Goal: Use online tool/utility: Utilize a website feature to perform a specific function

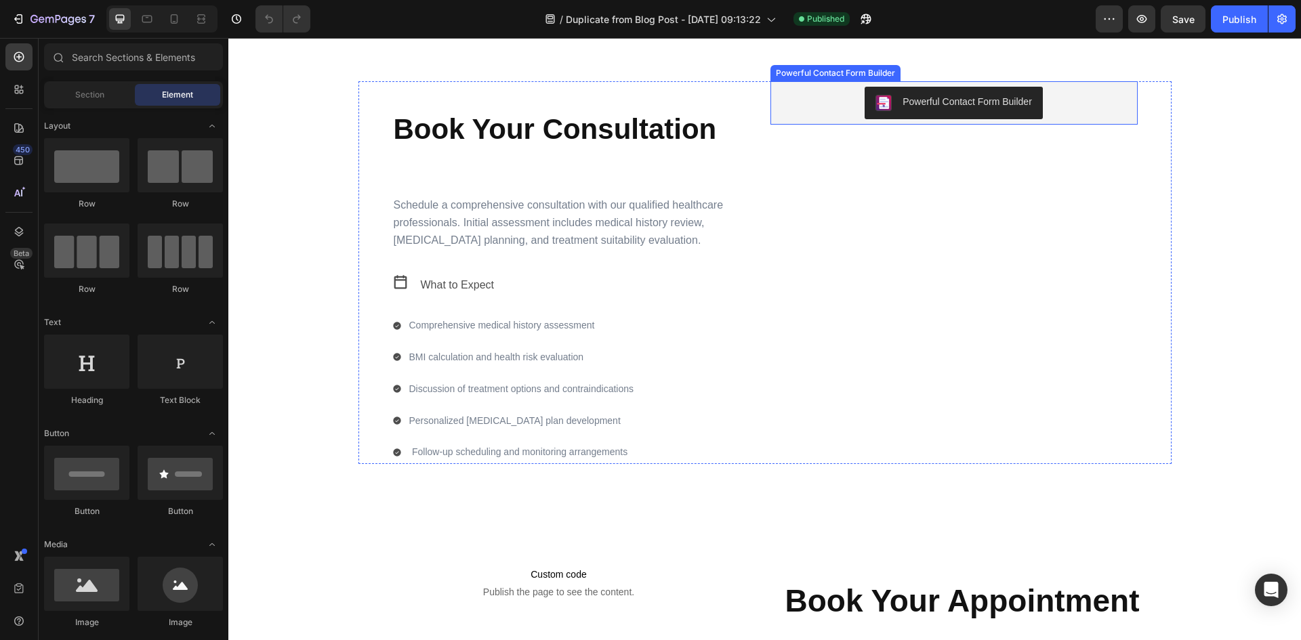
scroll to position [1287, 0]
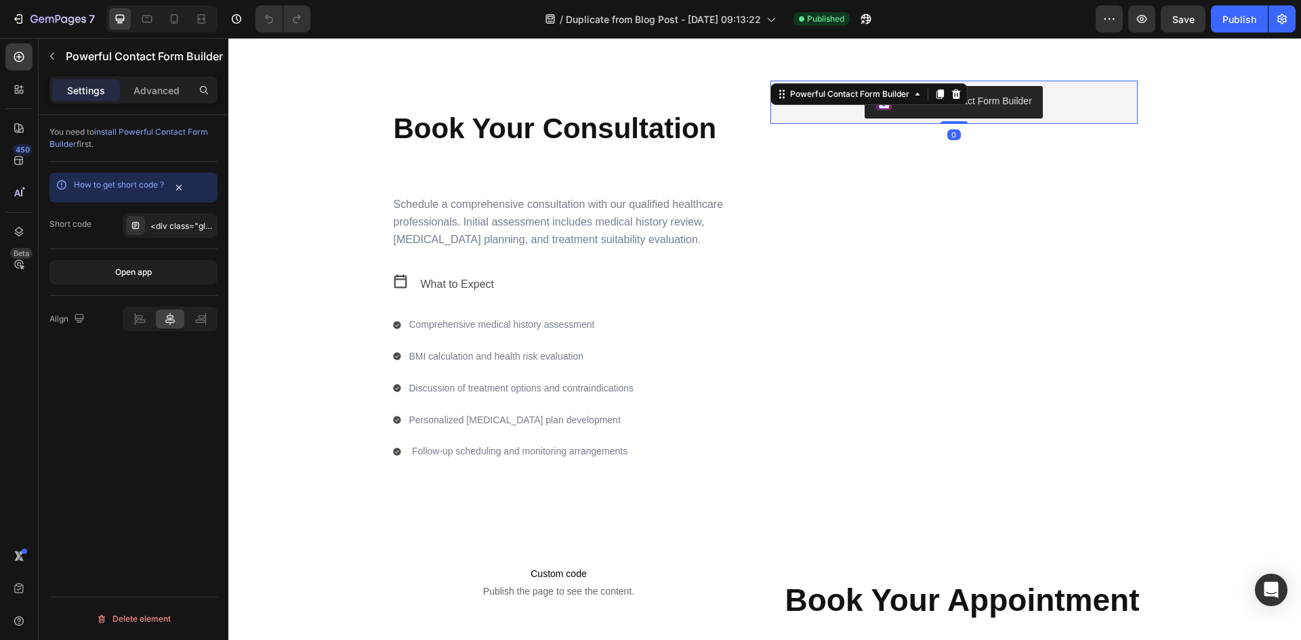
click at [1092, 112] on div "Powerful Contact Form Builder" at bounding box center [954, 102] width 356 height 33
click at [24, 59] on icon at bounding box center [19, 57] width 14 height 14
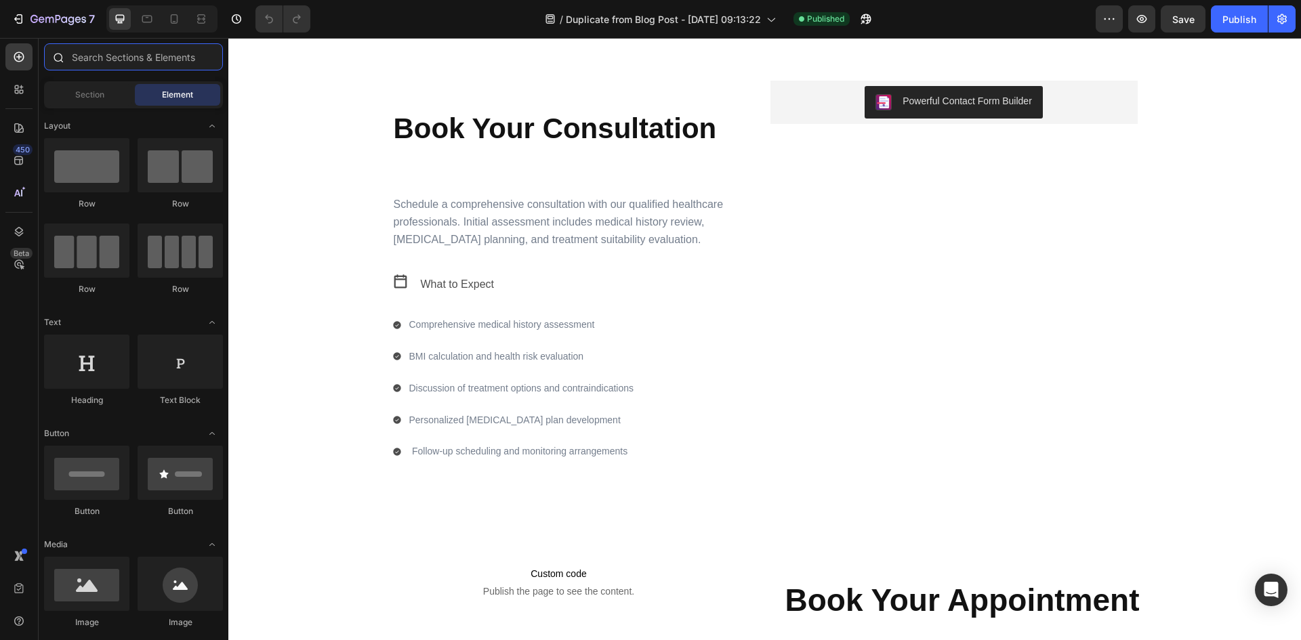
click at [108, 56] on input "text" at bounding box center [133, 56] width 179 height 27
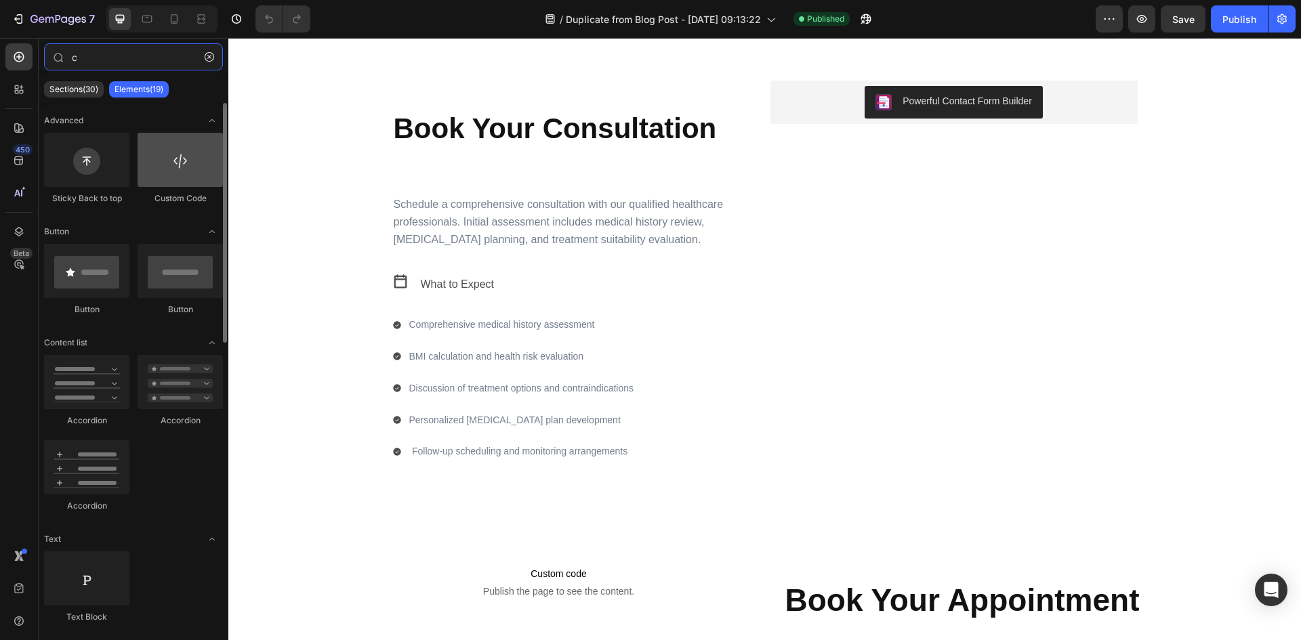
type input "c"
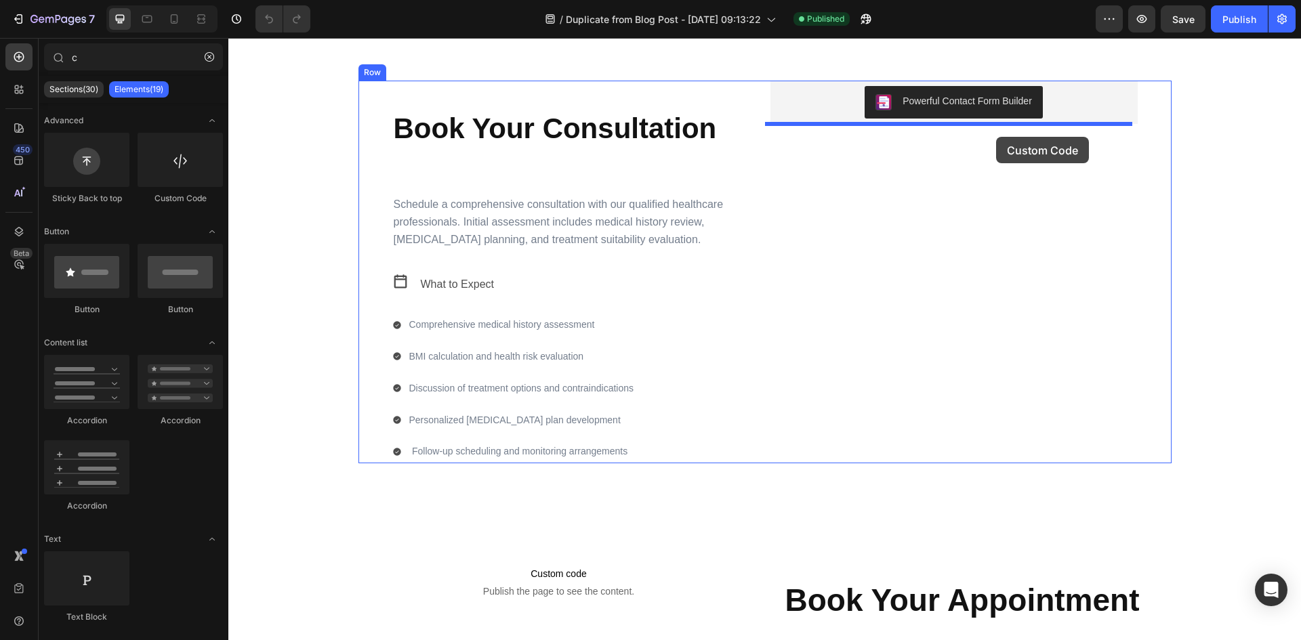
drag, startPoint x: 423, startPoint y: 211, endPoint x: 995, endPoint y: 133, distance: 577.1
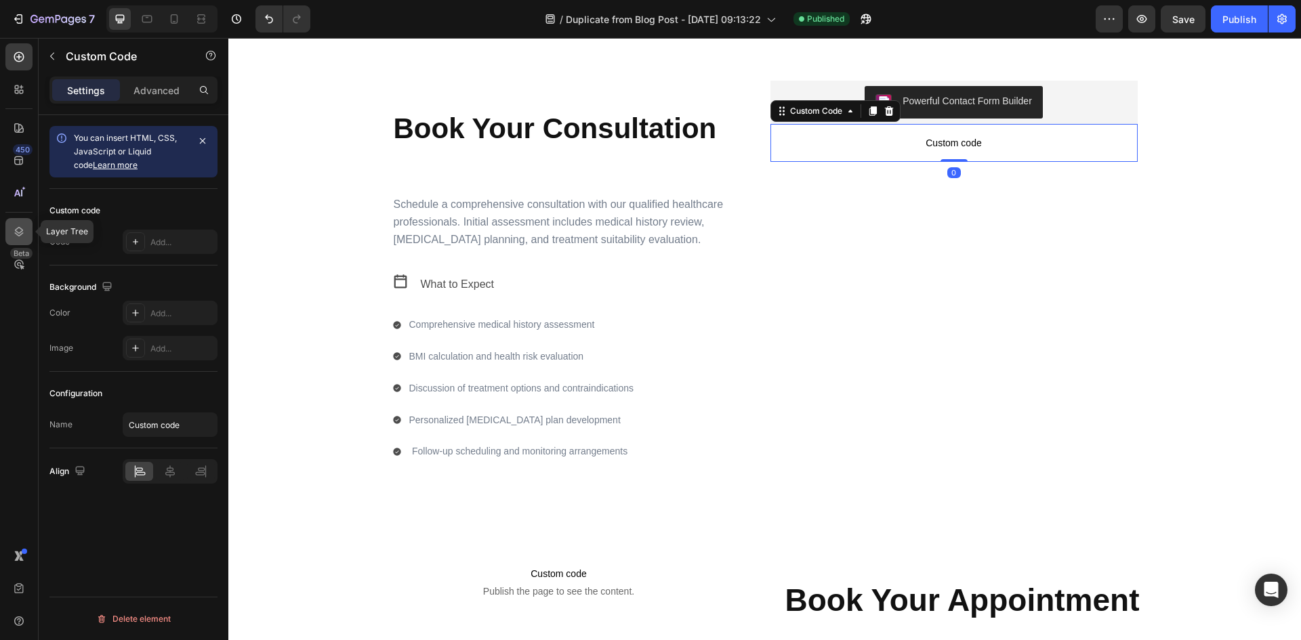
click at [25, 229] on icon at bounding box center [19, 232] width 14 height 14
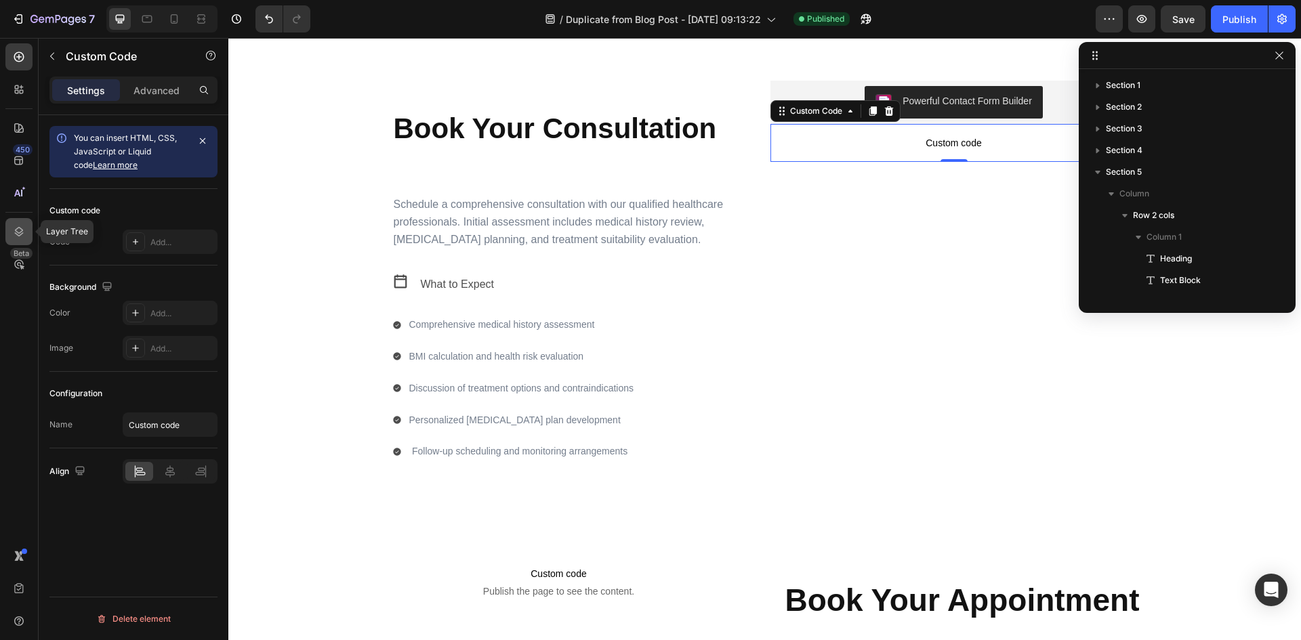
scroll to position [145, 0]
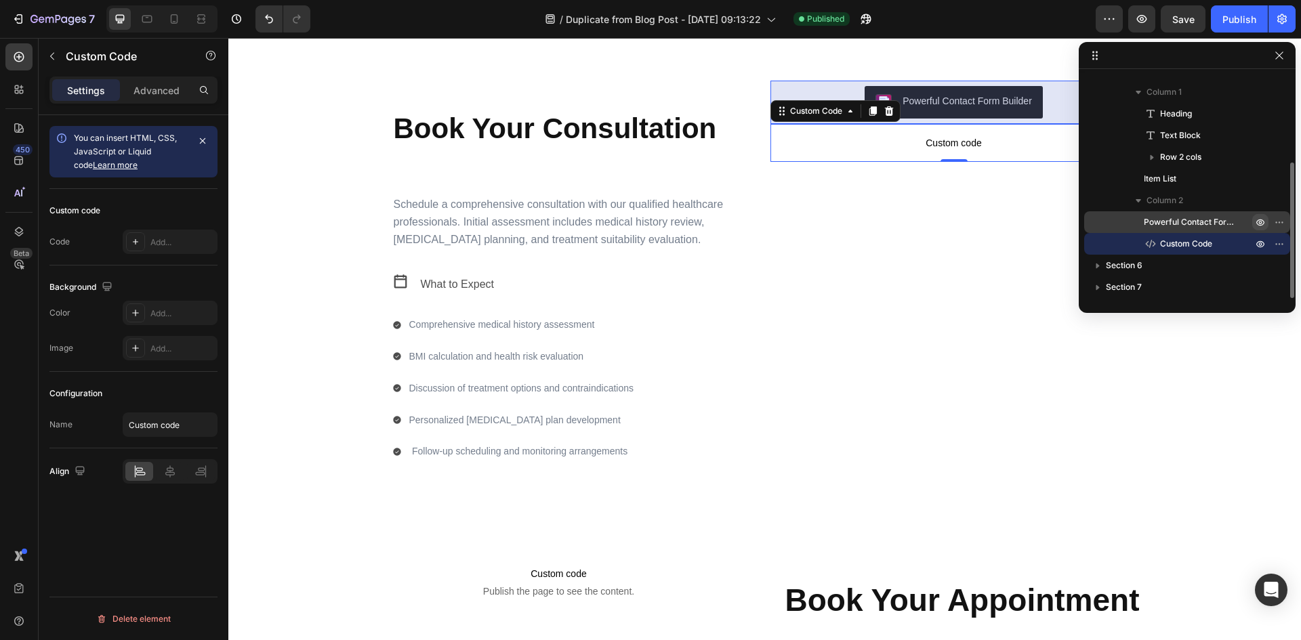
click at [1258, 219] on icon "button" at bounding box center [1260, 222] width 11 height 11
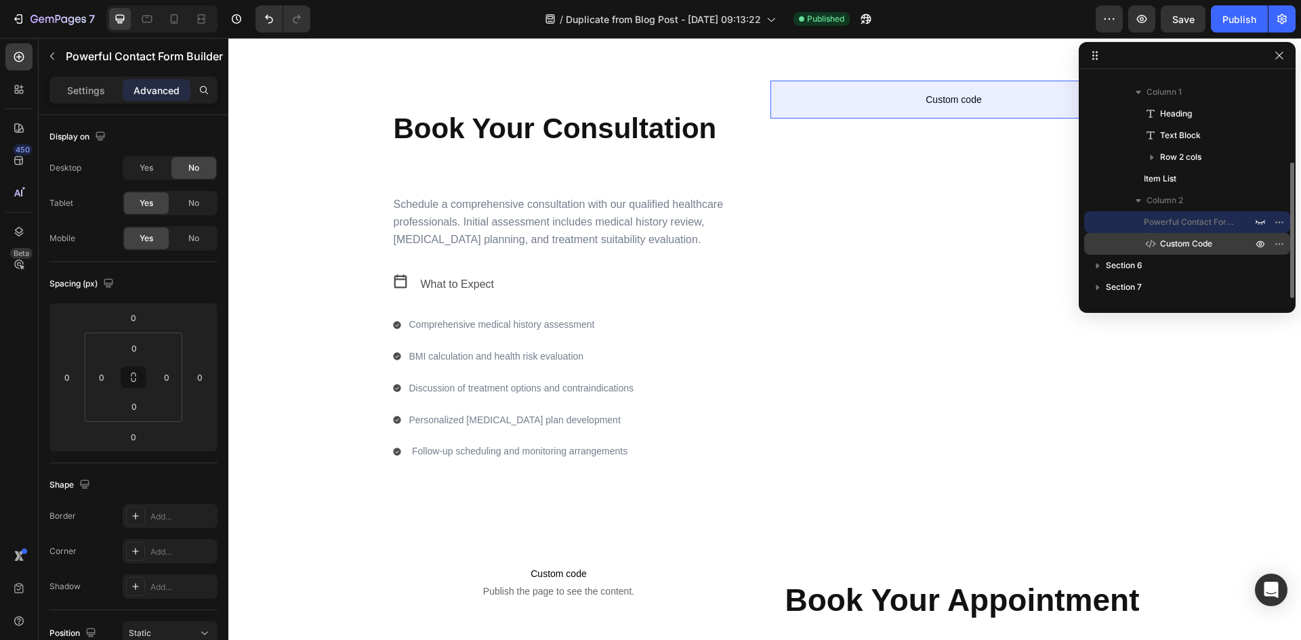
click at [1210, 247] on span "Custom Code" at bounding box center [1186, 244] width 52 height 14
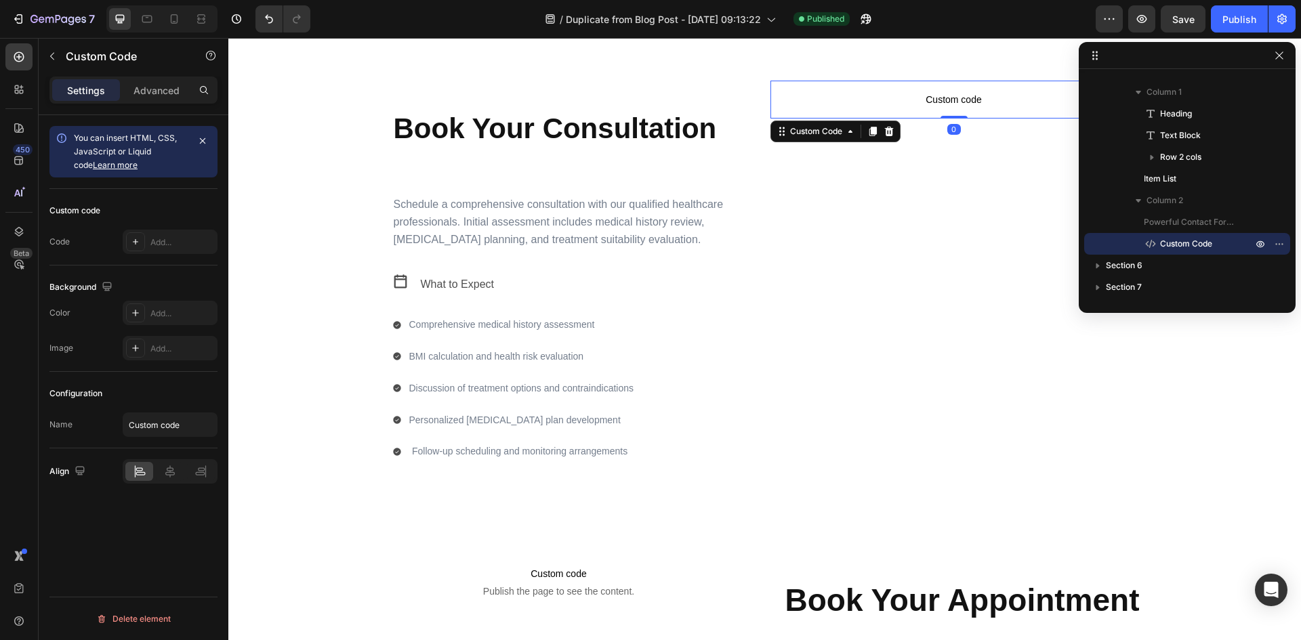
click at [948, 102] on span "Custom code" at bounding box center [953, 99] width 367 height 16
click at [150, 236] on div "Add..." at bounding box center [182, 242] width 64 height 12
